Goal: Task Accomplishment & Management: Use online tool/utility

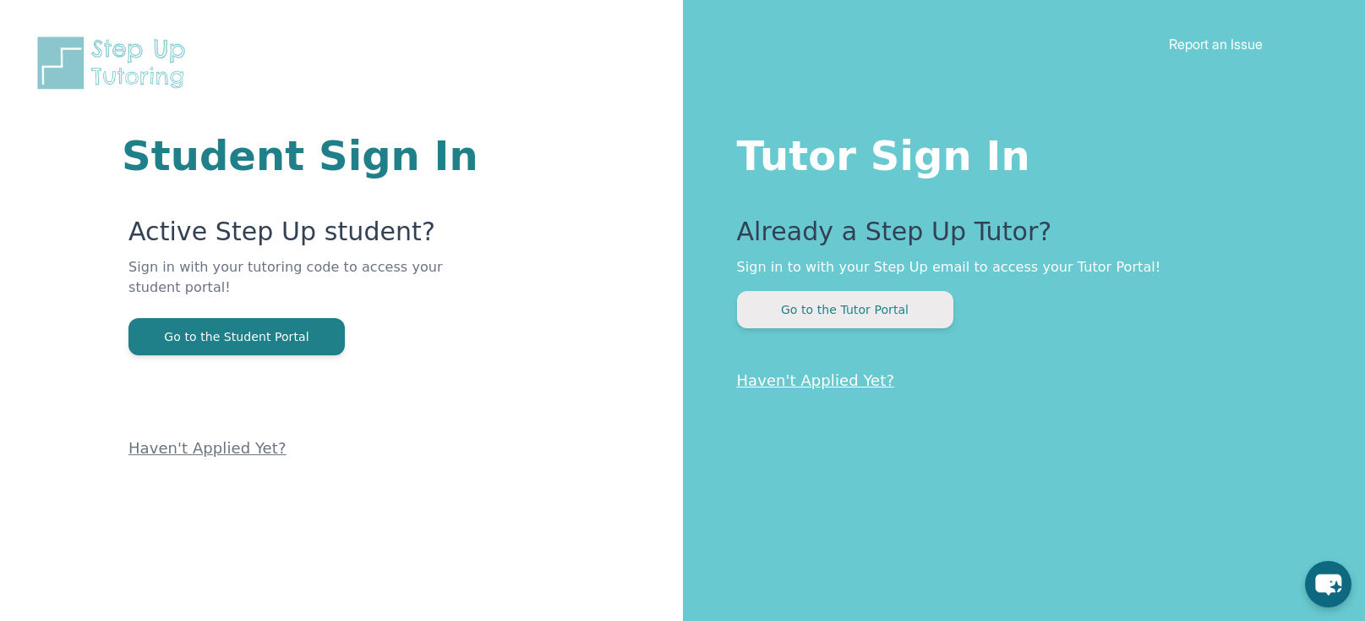
click at [837, 315] on button "Go to the Tutor Portal" at bounding box center [845, 309] width 216 height 37
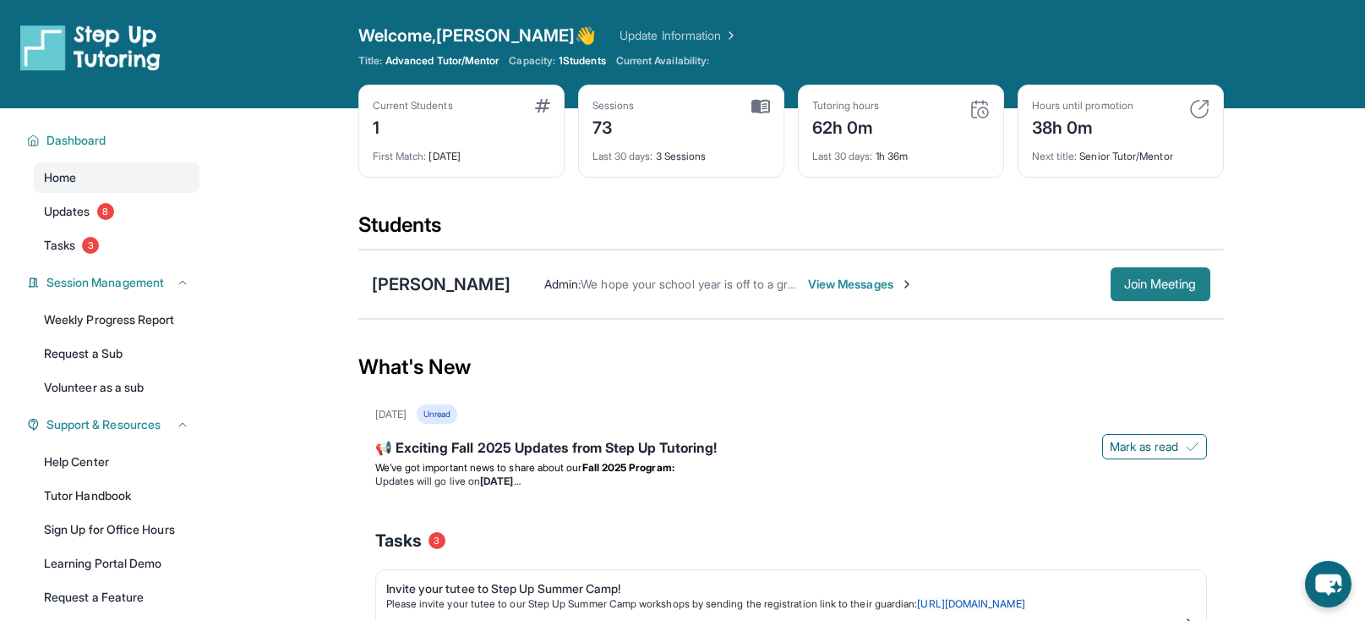
click at [1177, 279] on span "Join Meeting" at bounding box center [1161, 284] width 73 height 10
